Goal: Navigation & Orientation: Find specific page/section

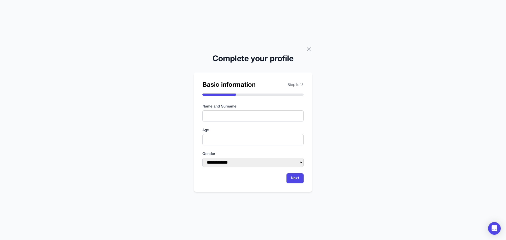
click at [310, 55] on h2 "Complete your profile" at bounding box center [253, 59] width 118 height 9
click at [312, 46] on icon at bounding box center [308, 49] width 6 height 6
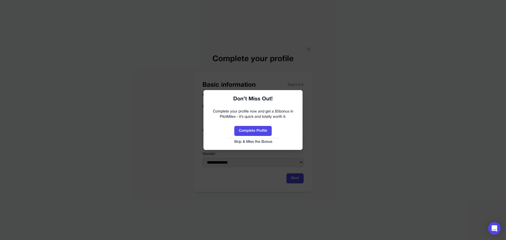
click at [258, 140] on button "Skip & Miss the Bonus" at bounding box center [253, 141] width 88 height 5
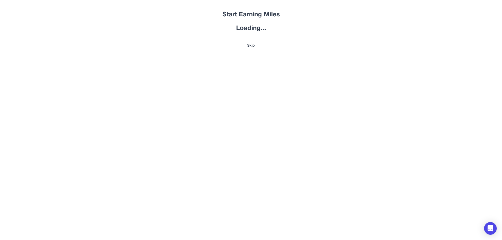
click at [255, 44] on button "Skip" at bounding box center [251, 45] width 320 height 5
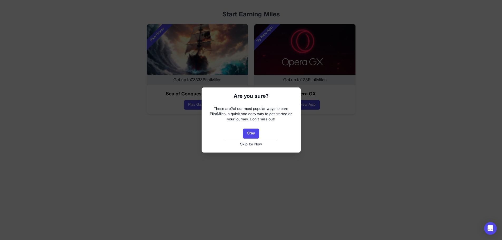
click at [256, 142] on button "Skip for Now" at bounding box center [251, 144] width 88 height 5
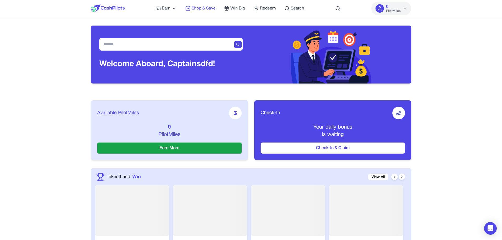
click at [201, 8] on span "Shop & Save" at bounding box center [203, 8] width 24 height 6
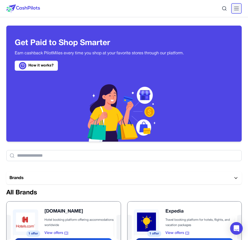
click at [234, 13] on button at bounding box center [236, 8] width 11 height 11
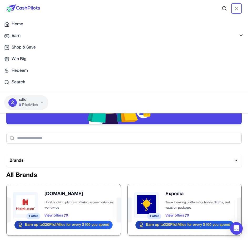
scroll to position [114, 0]
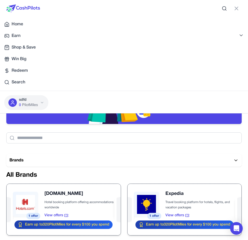
click at [38, 7] on img at bounding box center [23, 8] width 34 height 8
